Goal: Information Seeking & Learning: Find specific fact

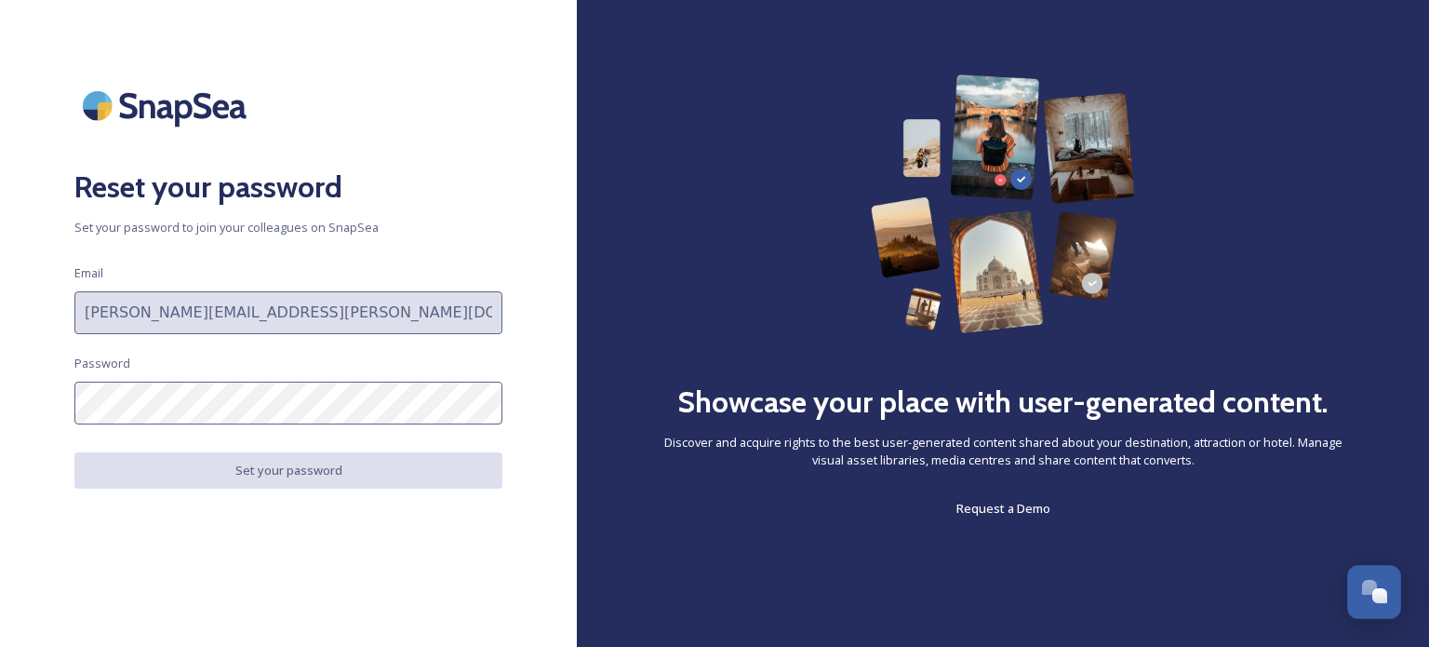
click at [538, 525] on div "Reset your password Set your password to join your colleagues on SnapSea Email …" at bounding box center [288, 323] width 577 height 498
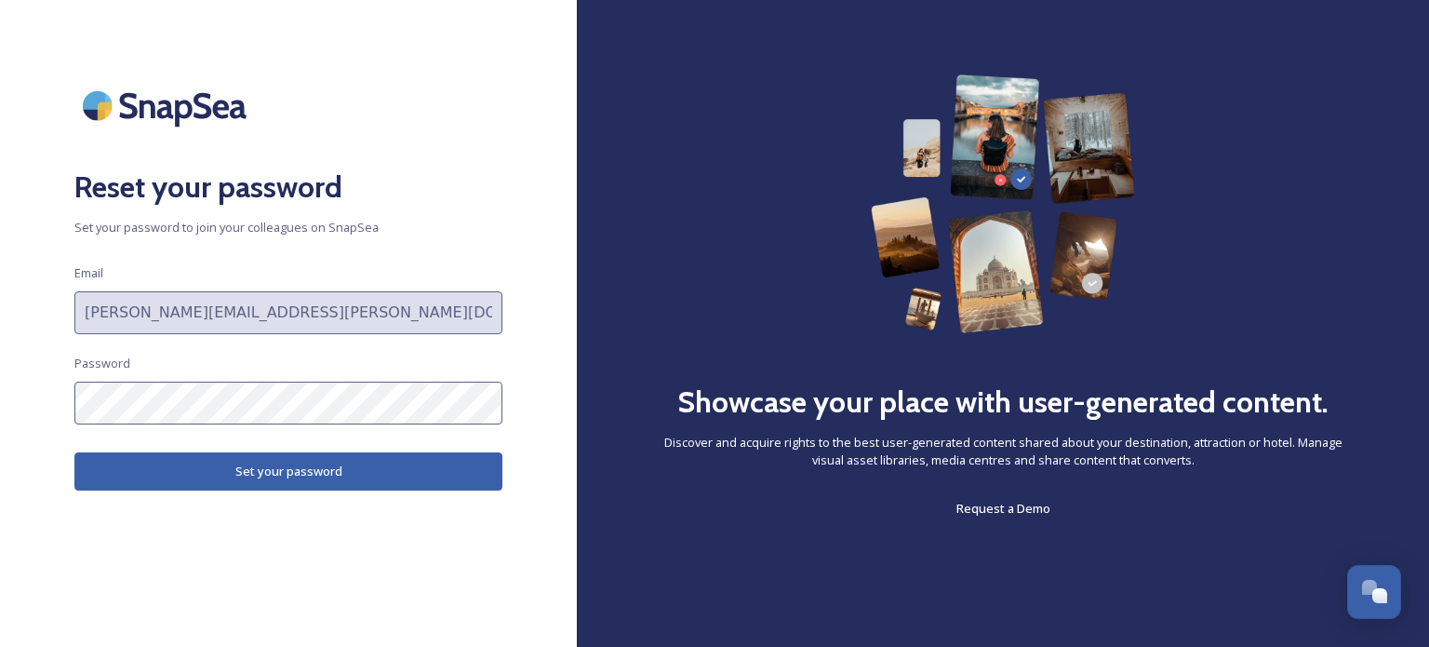
click at [100, 471] on button "Set your password" at bounding box center [288, 471] width 428 height 38
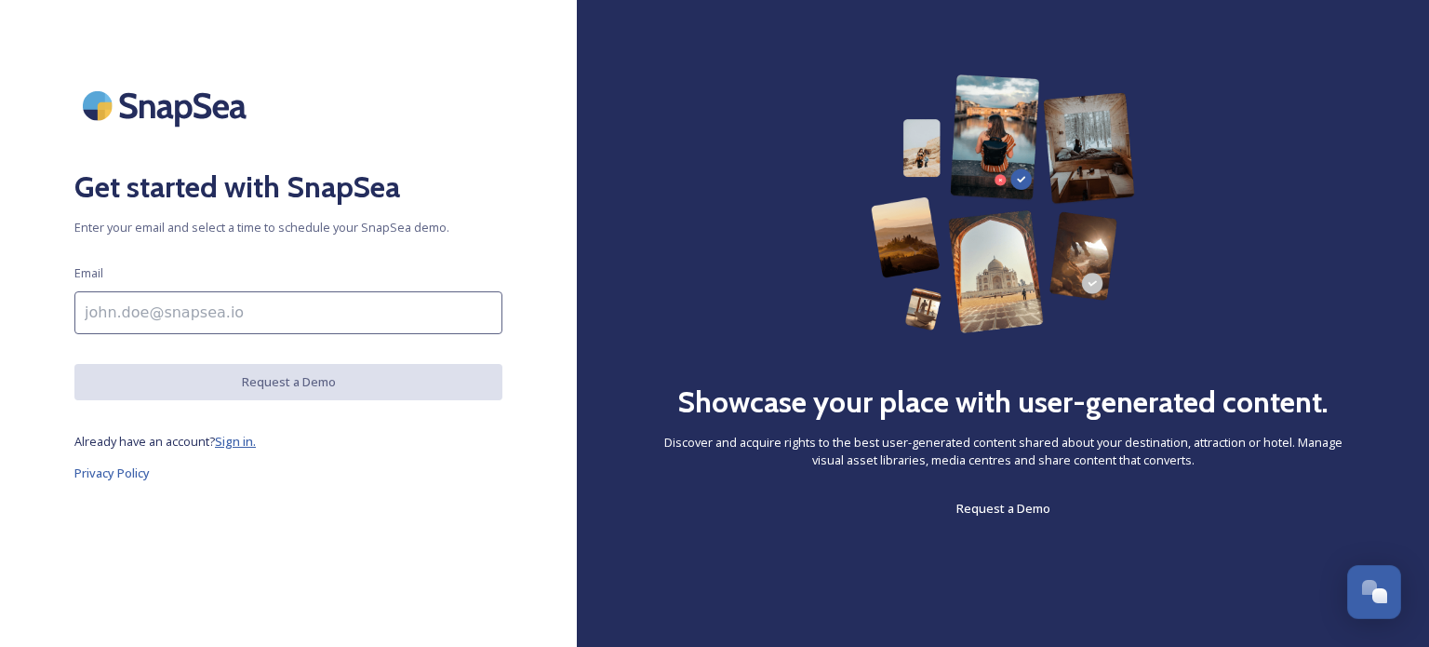
click at [234, 443] on span "Sign in." at bounding box center [235, 441] width 41 height 17
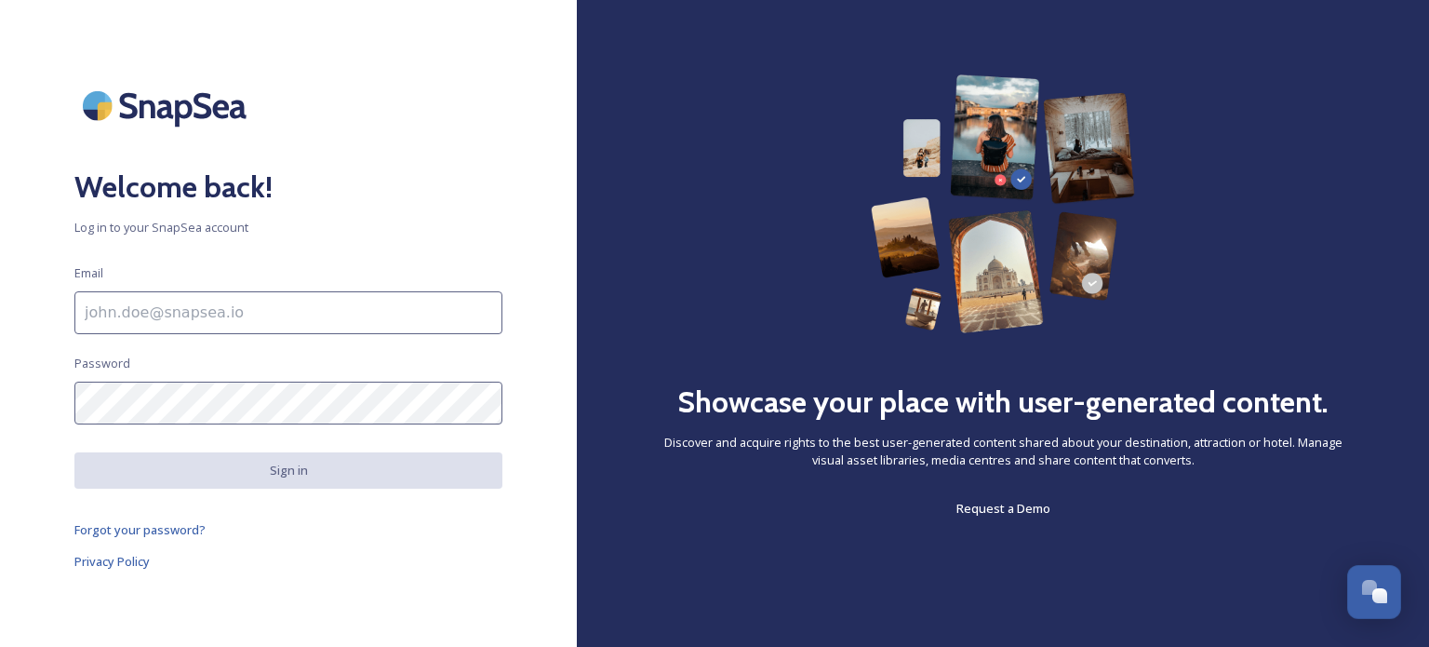
click at [217, 323] on input at bounding box center [288, 312] width 428 height 43
type input "[PERSON_NAME][EMAIL_ADDRESS][PERSON_NAME][DOMAIN_NAME]"
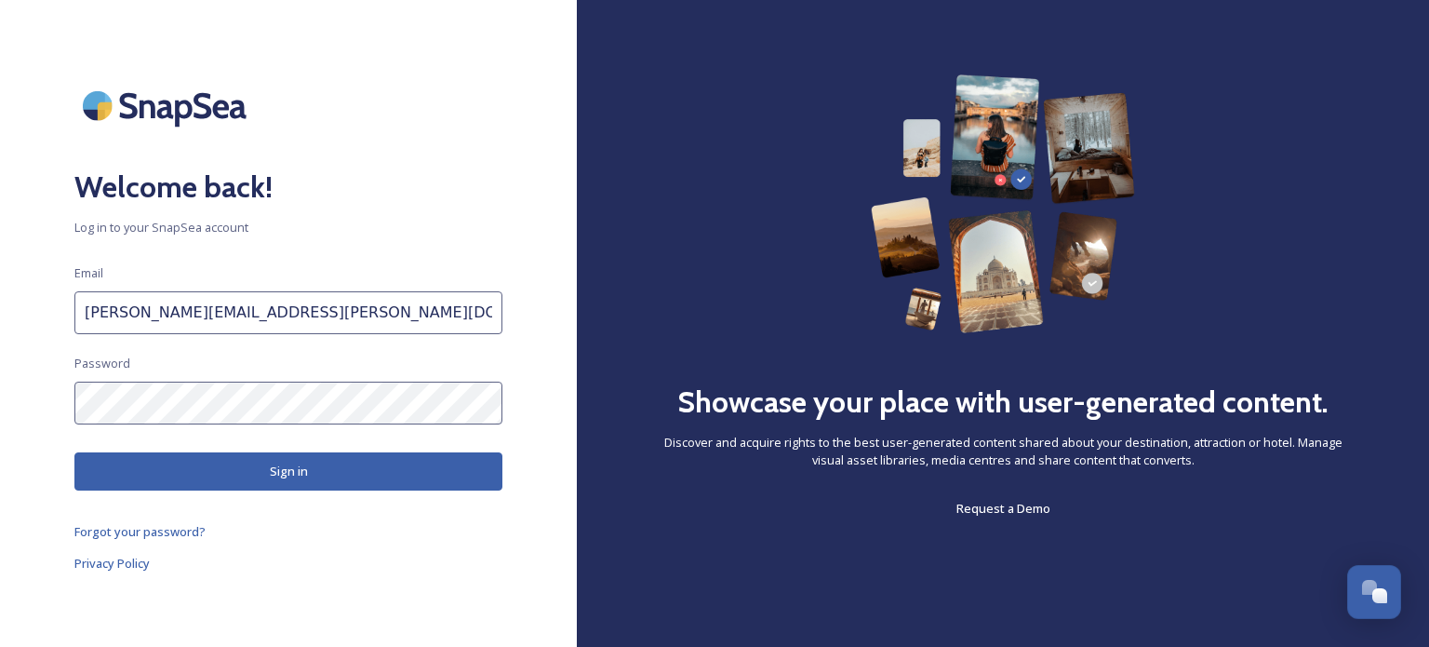
click at [108, 480] on button "Sign in" at bounding box center [288, 471] width 428 height 38
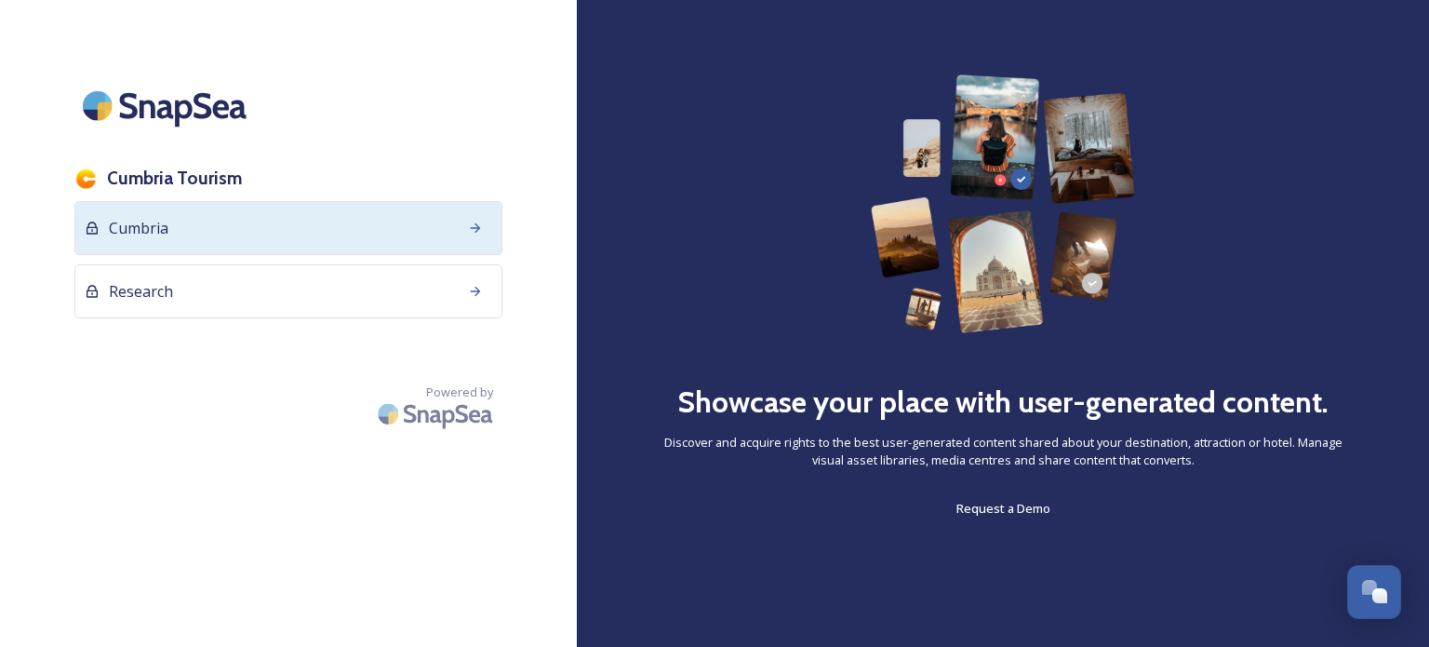
click at [246, 238] on div "Cumbria" at bounding box center [288, 228] width 428 height 54
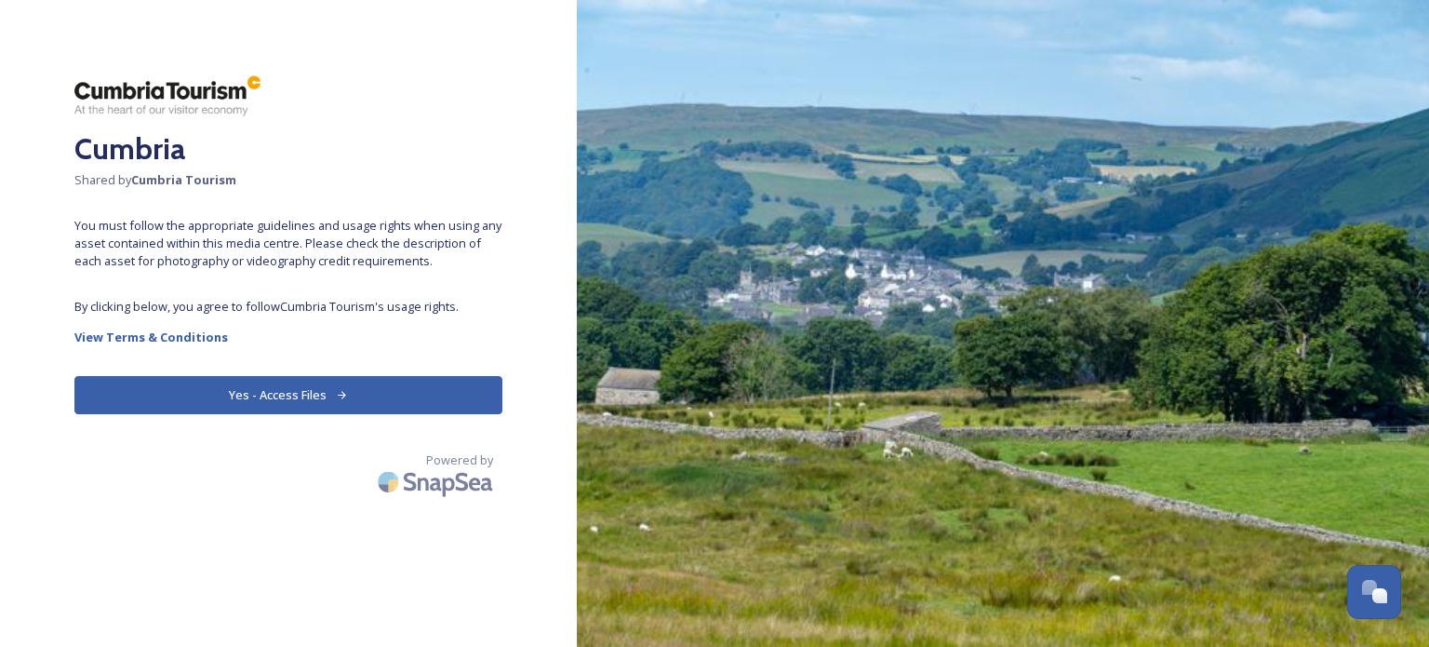
click at [261, 393] on button "Yes - Access Files" at bounding box center [288, 395] width 428 height 38
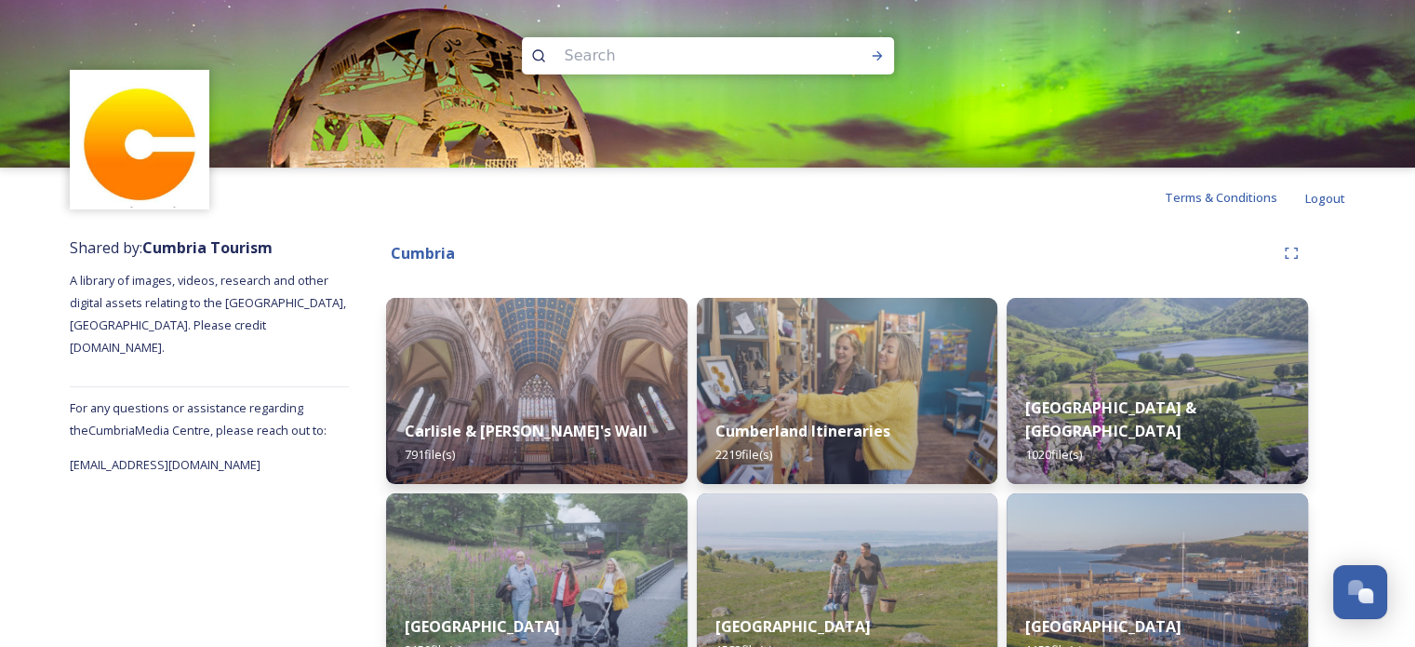
click at [609, 57] on input at bounding box center [683, 55] width 255 height 41
type input "kendal"
click at [883, 59] on icon at bounding box center [877, 55] width 15 height 15
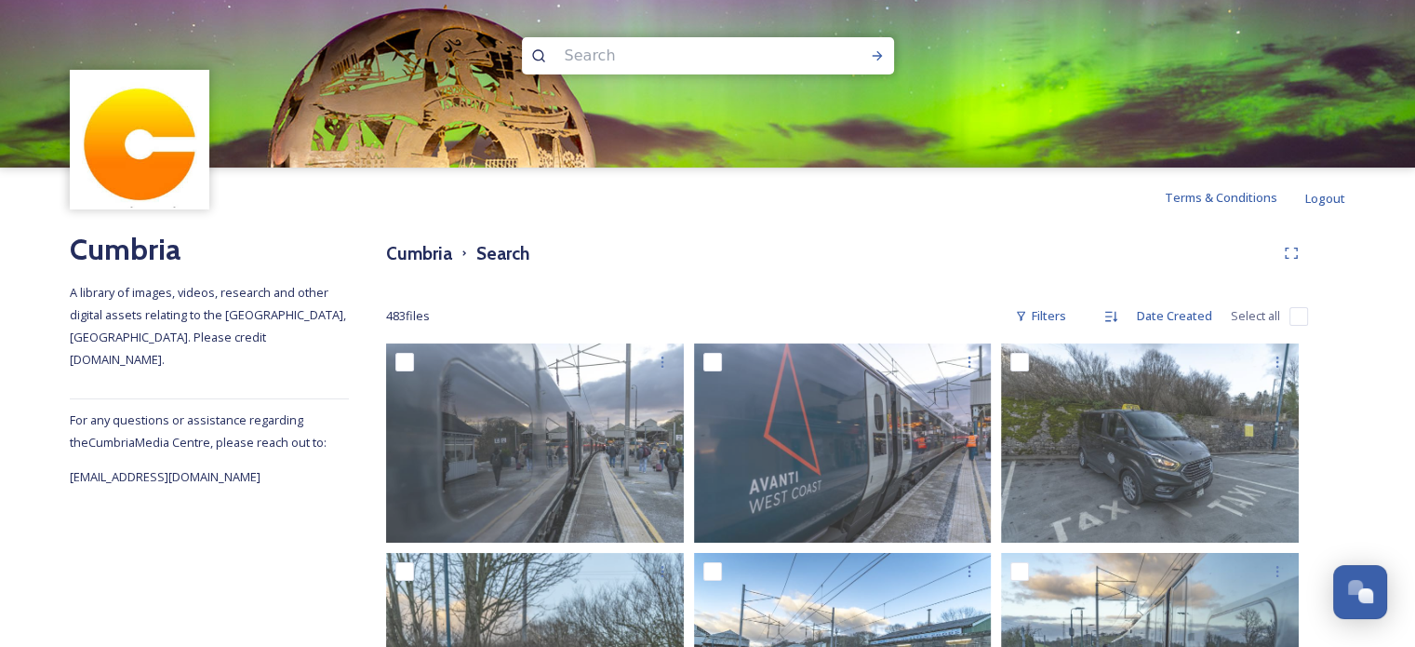
click at [580, 51] on input at bounding box center [683, 55] width 255 height 41
type input "torchlight"
click at [879, 57] on icon at bounding box center [877, 55] width 10 height 9
